Goal: Information Seeking & Learning: Learn about a topic

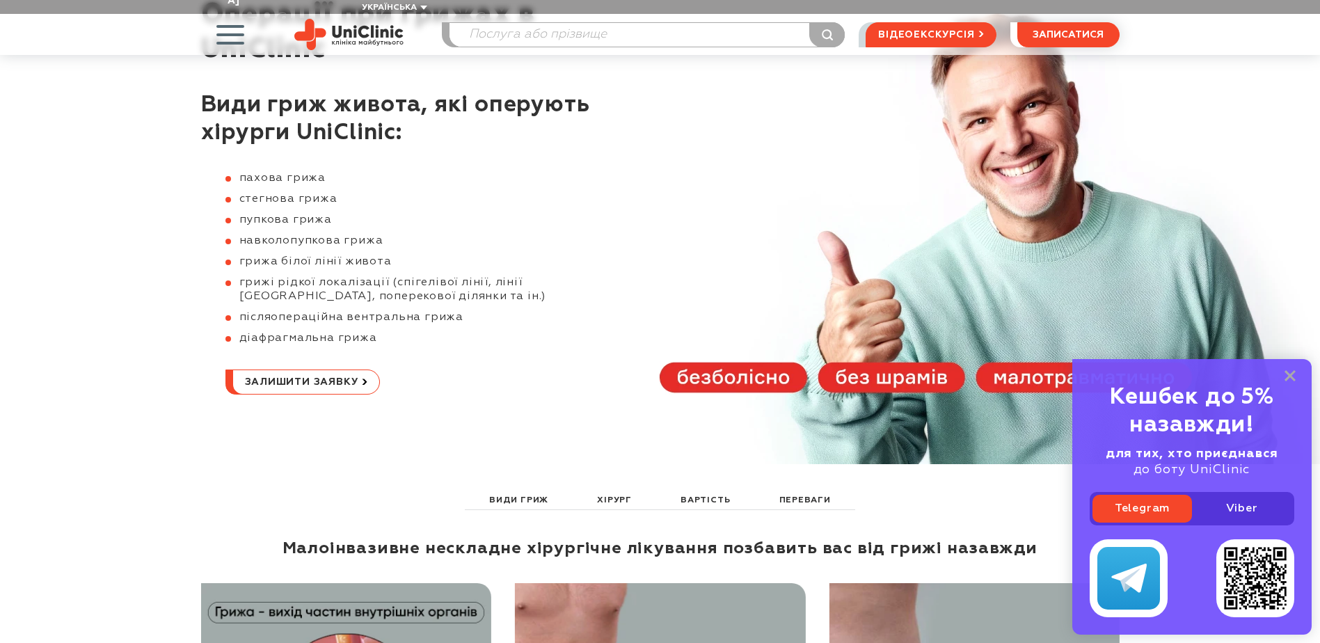
scroll to position [70, 0]
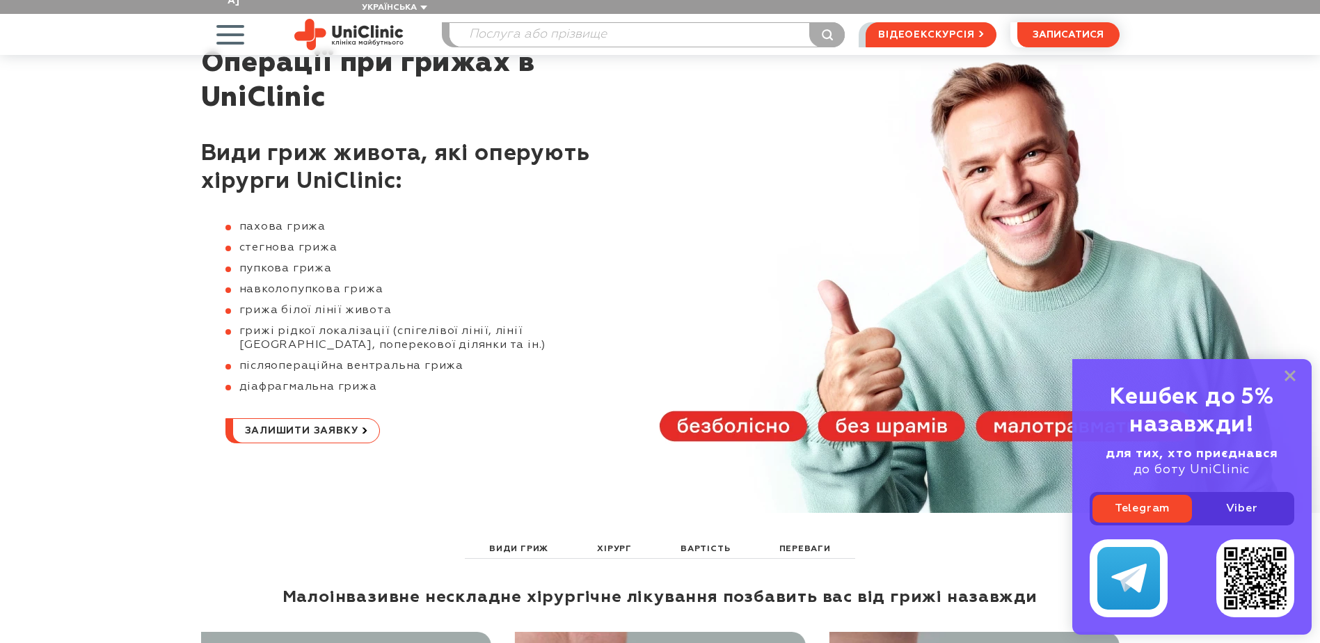
click at [1297, 373] on div "Кешбек до 5% назавжди! для тих, хто приєднався до боту UniClinic Telegram Viber" at bounding box center [1192, 497] width 239 height 276
click at [1294, 374] on rect at bounding box center [1290, 375] width 11 height 11
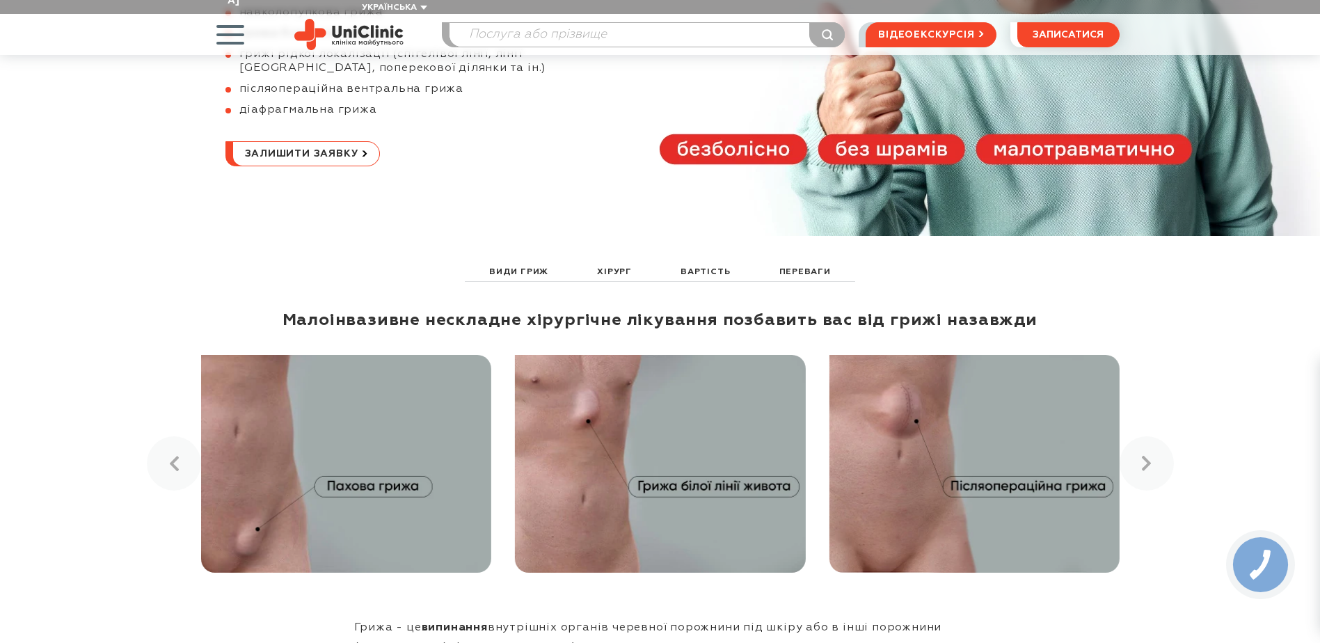
scroll to position [348, 0]
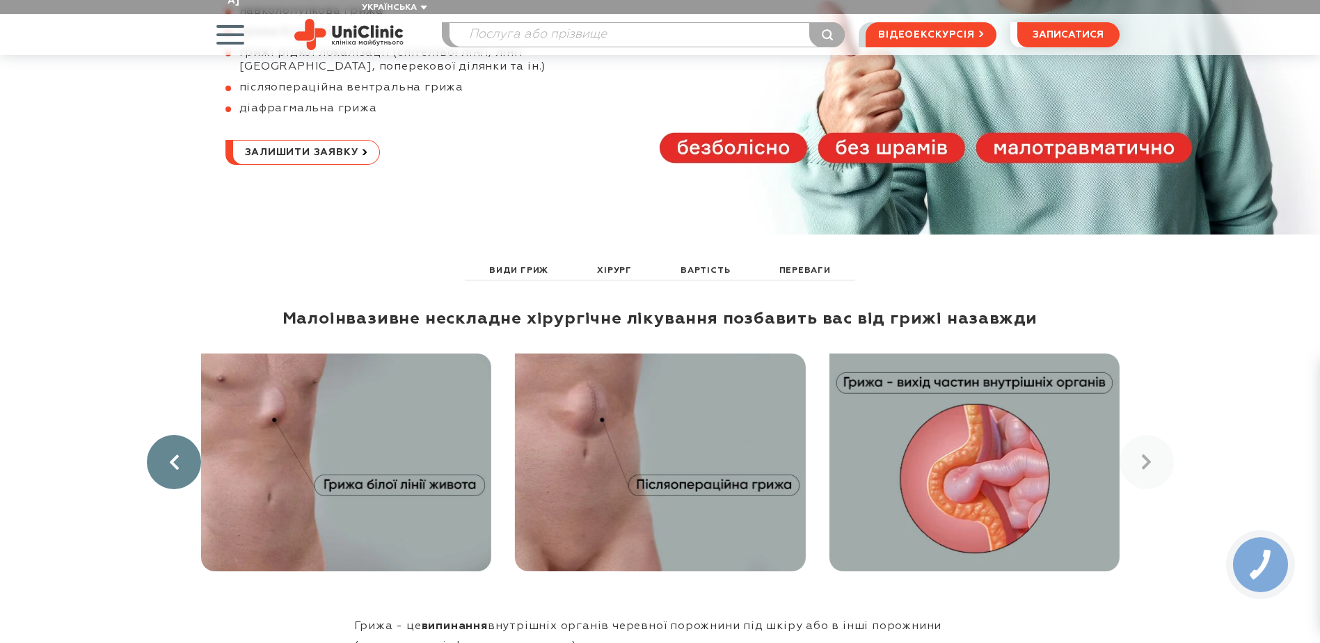
click at [180, 435] on link at bounding box center [174, 462] width 54 height 54
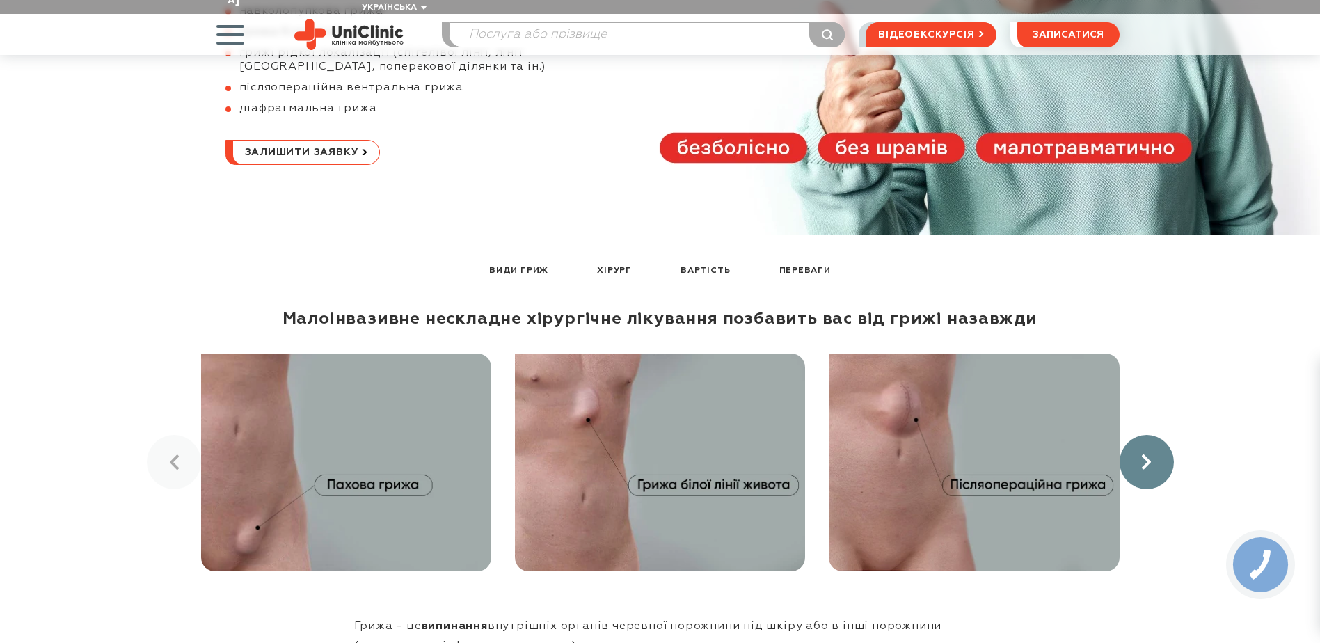
click at [1141, 459] on link at bounding box center [1147, 462] width 54 height 54
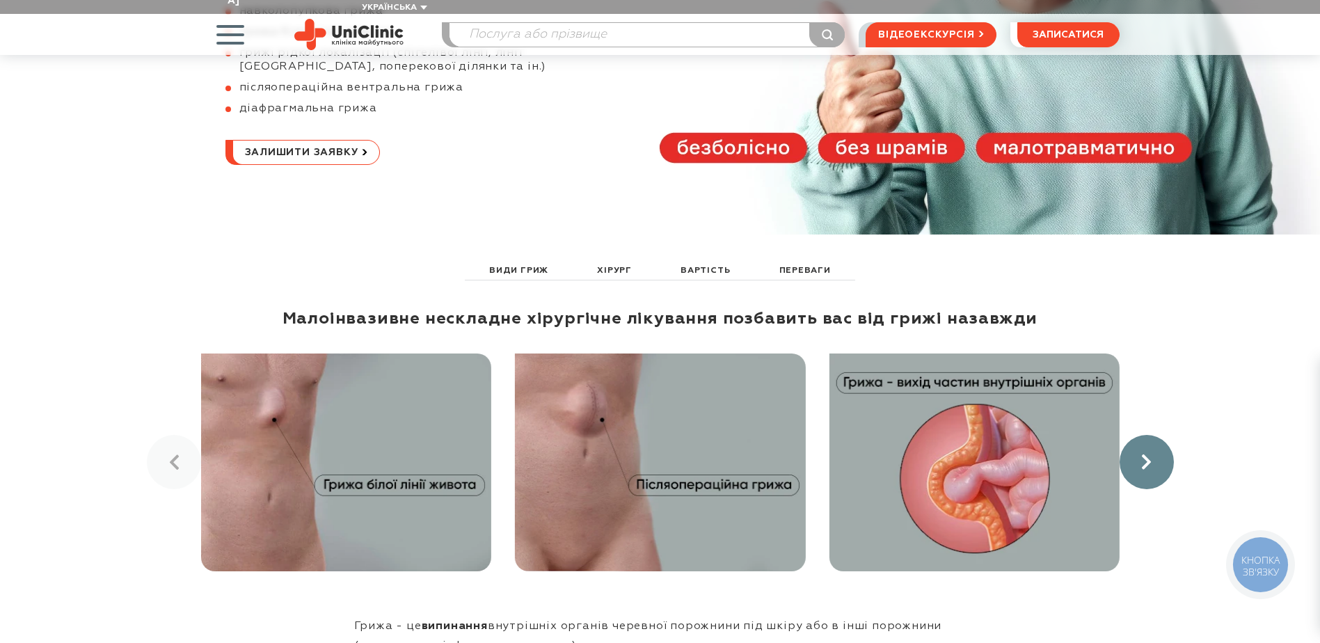
click at [1141, 458] on link at bounding box center [1147, 462] width 54 height 54
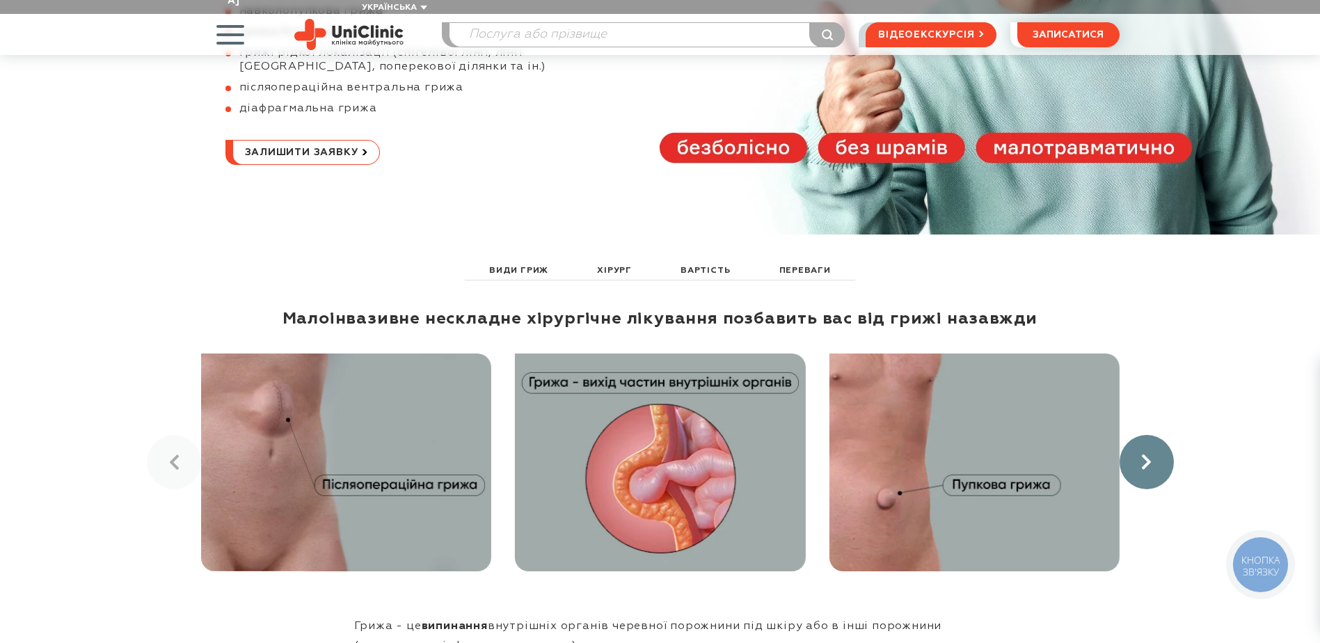
click at [1141, 459] on link at bounding box center [1147, 462] width 54 height 54
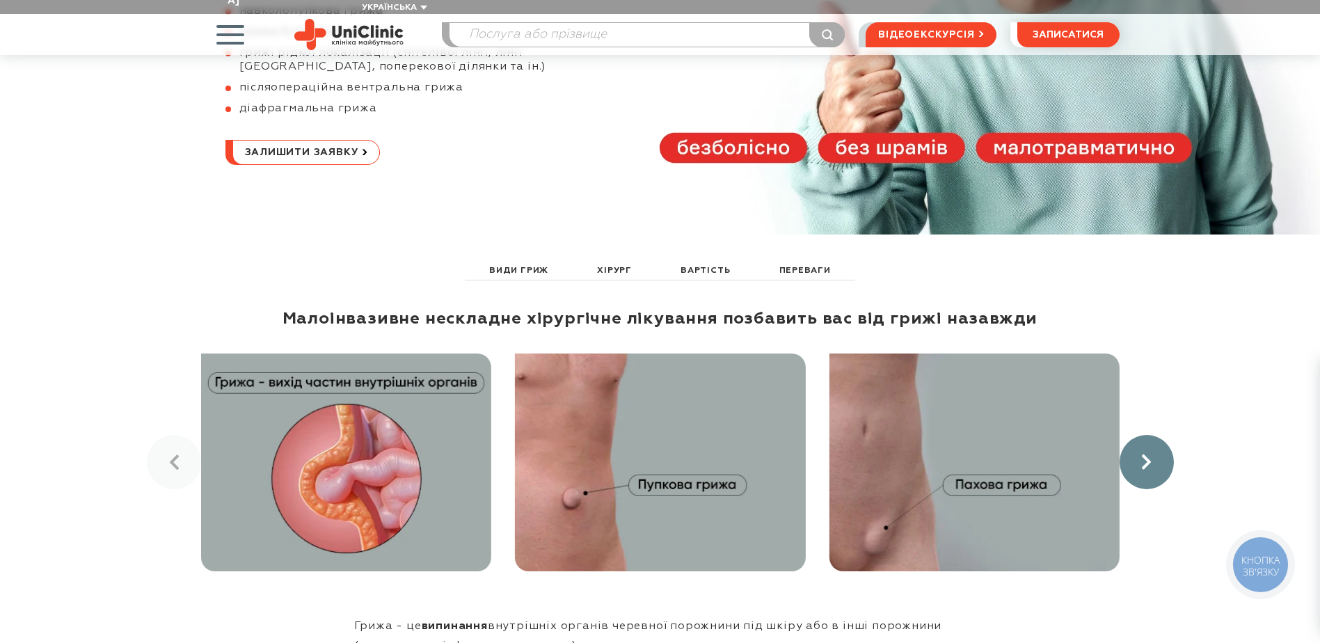
click at [1141, 459] on link at bounding box center [1147, 462] width 54 height 54
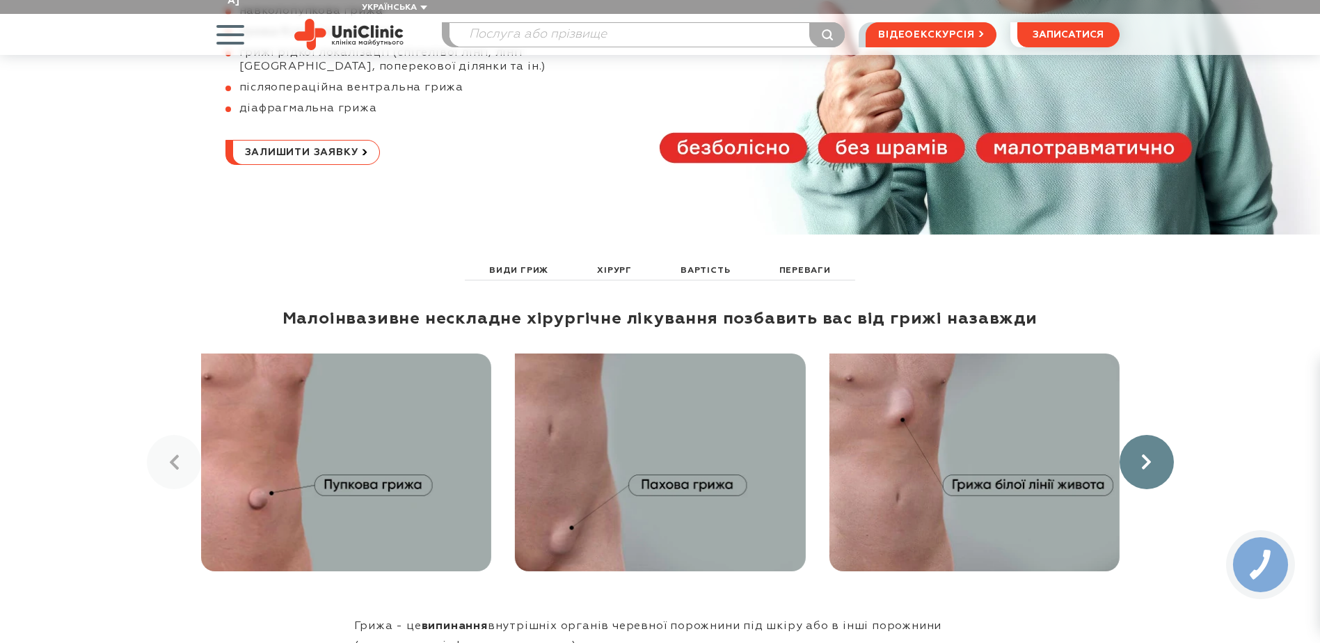
click at [1141, 459] on link at bounding box center [1147, 462] width 54 height 54
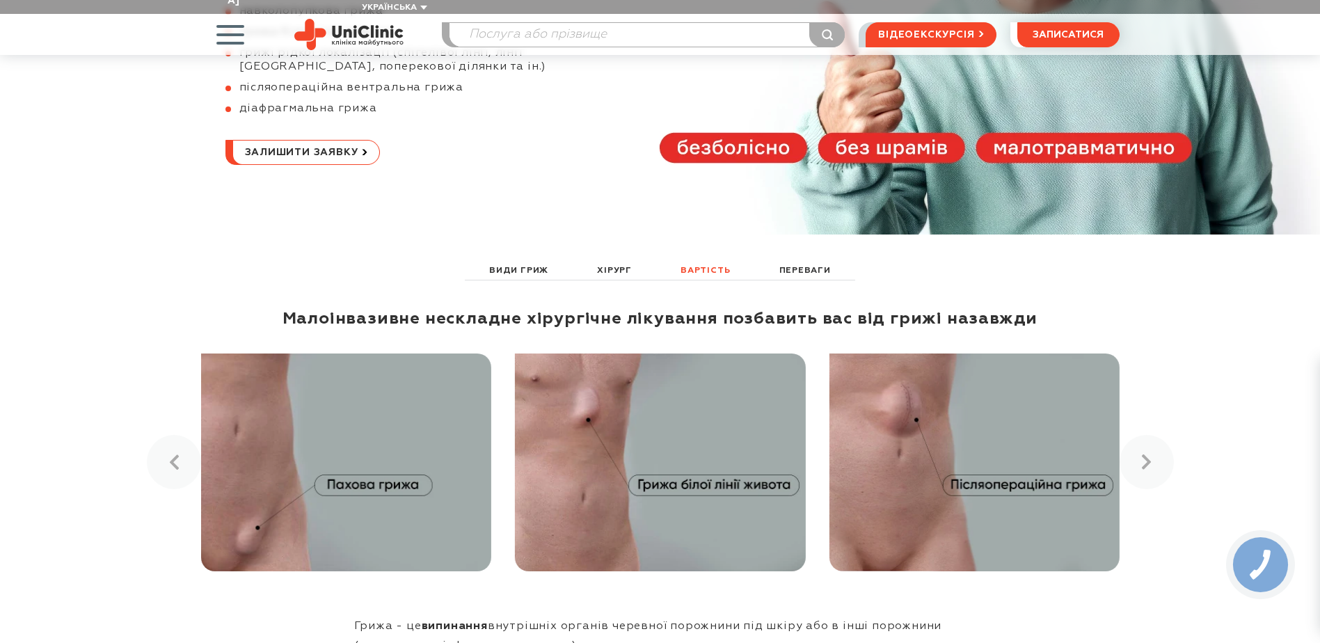
click at [689, 262] on link "Вартість" at bounding box center [705, 270] width 56 height 17
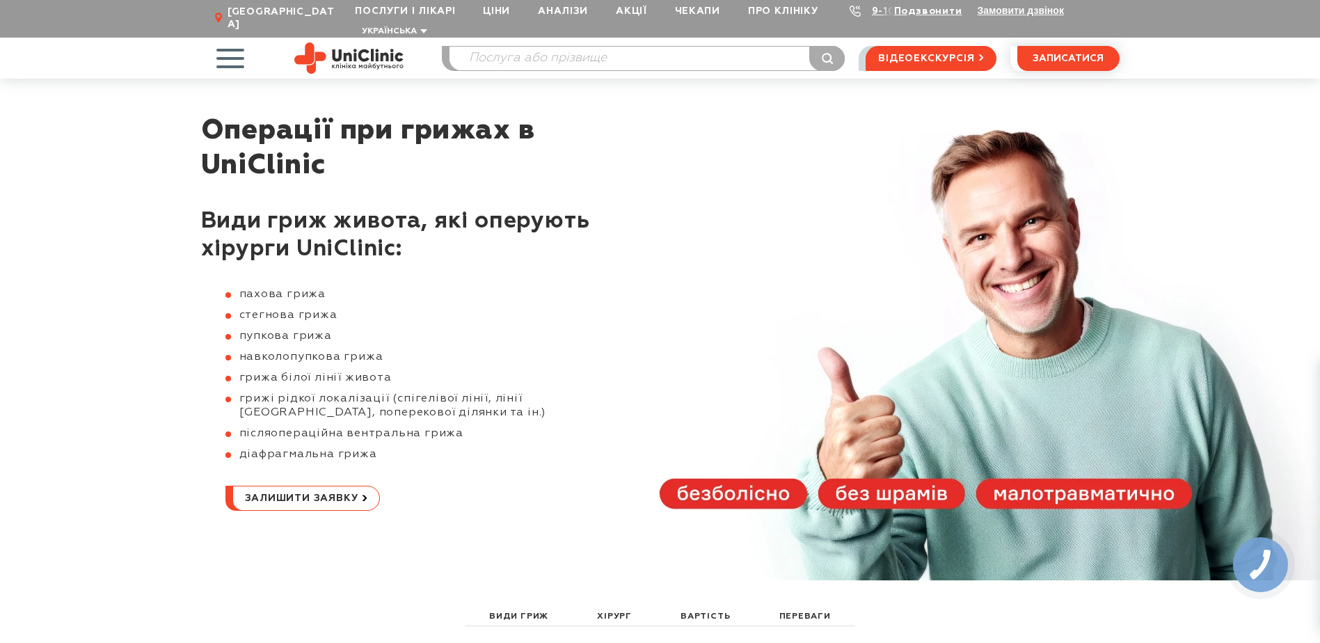
scroll to position [0, 0]
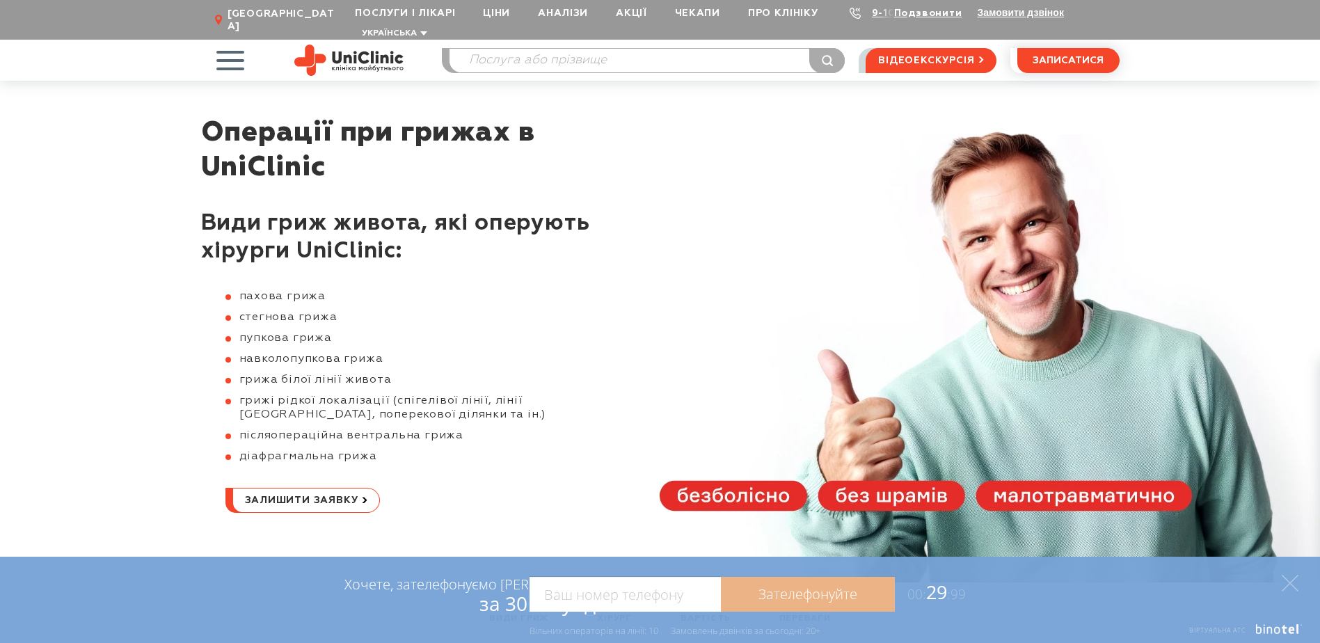
drag, startPoint x: 0, startPoint y: 228, endPoint x: 13, endPoint y: 228, distance: 12.5
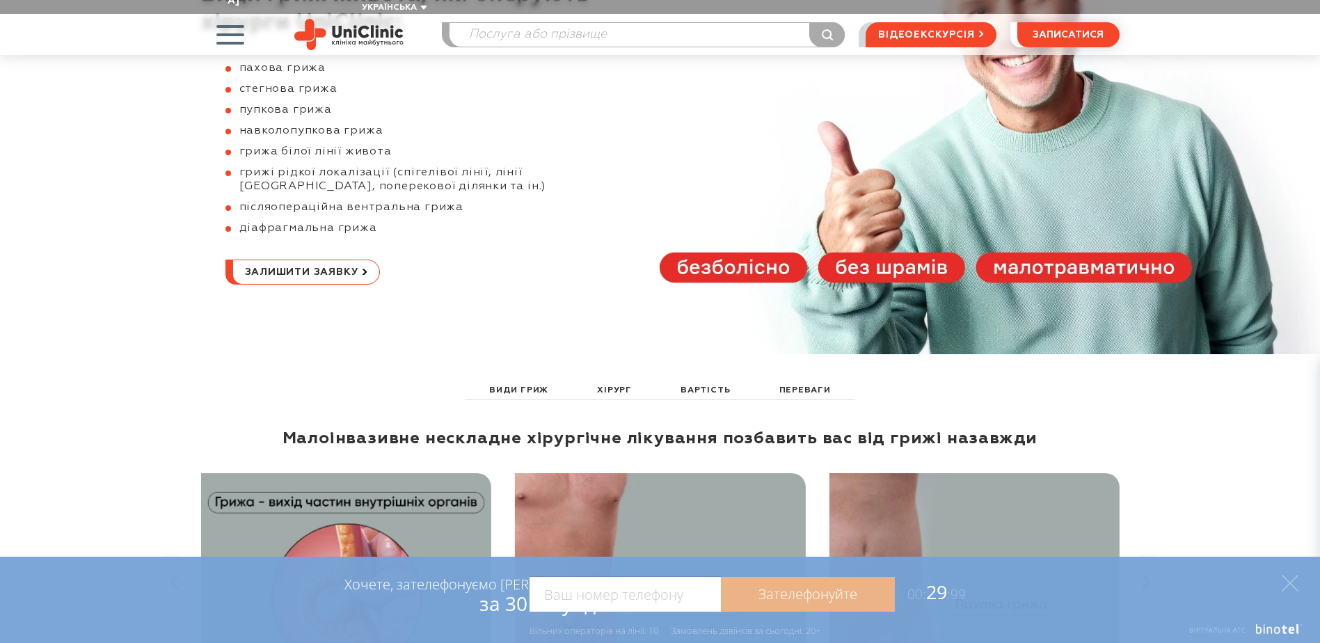
scroll to position [139, 0]
